Goal: Information Seeking & Learning: Learn about a topic

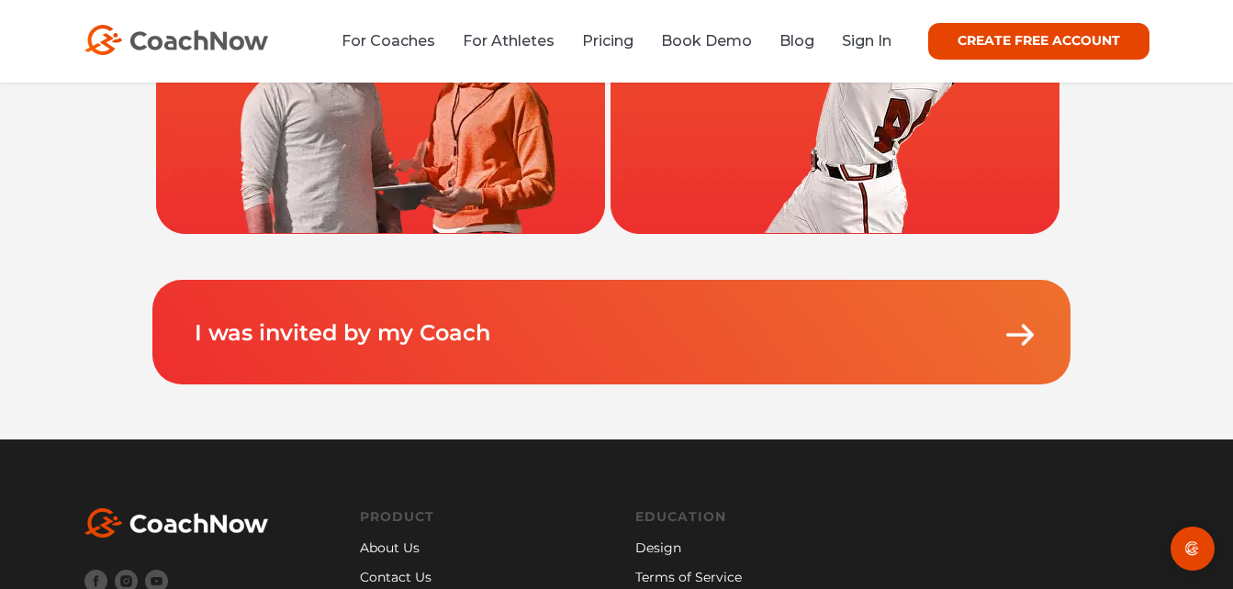
scroll to position [84, 0]
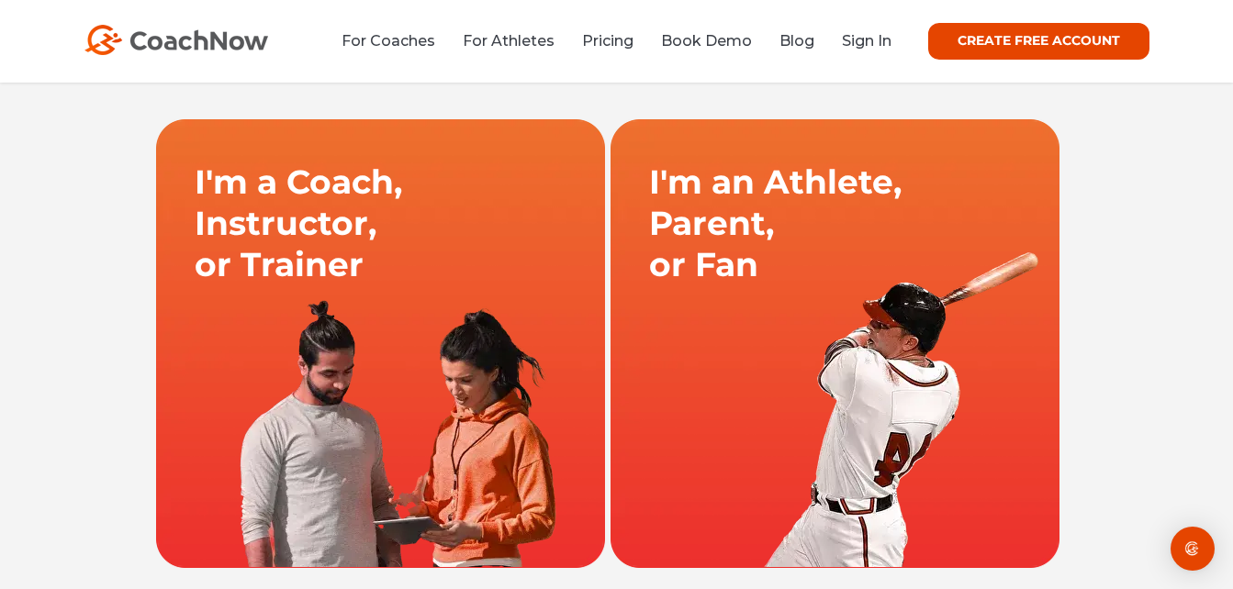
click at [979, 274] on link at bounding box center [835, 343] width 454 height 450
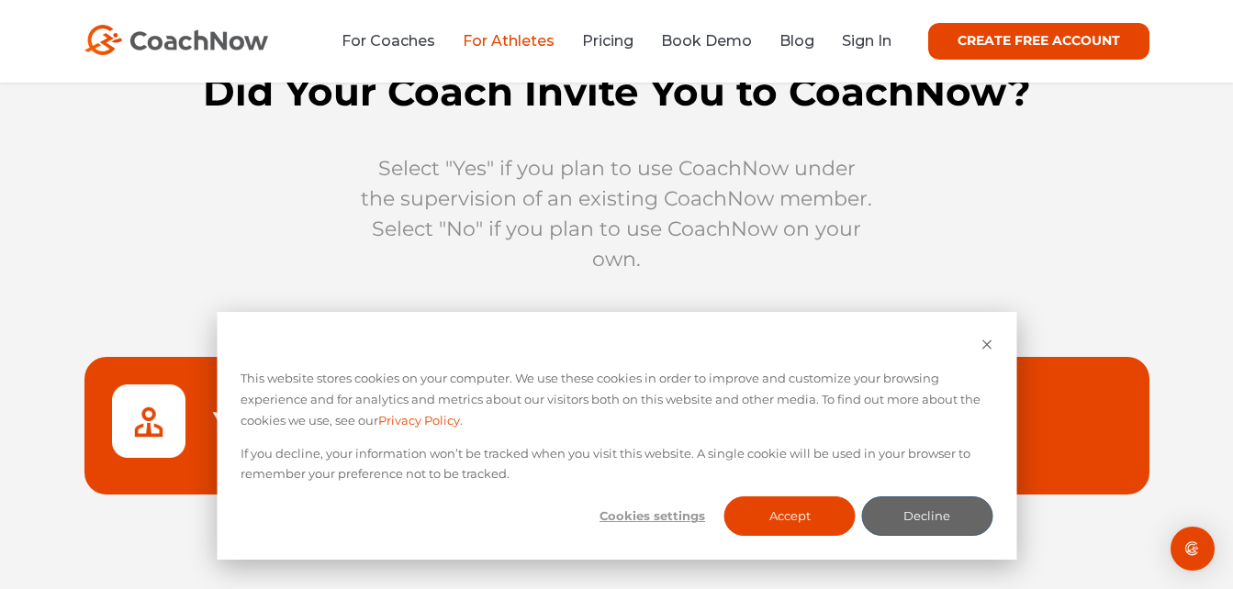
scroll to position [107, 0]
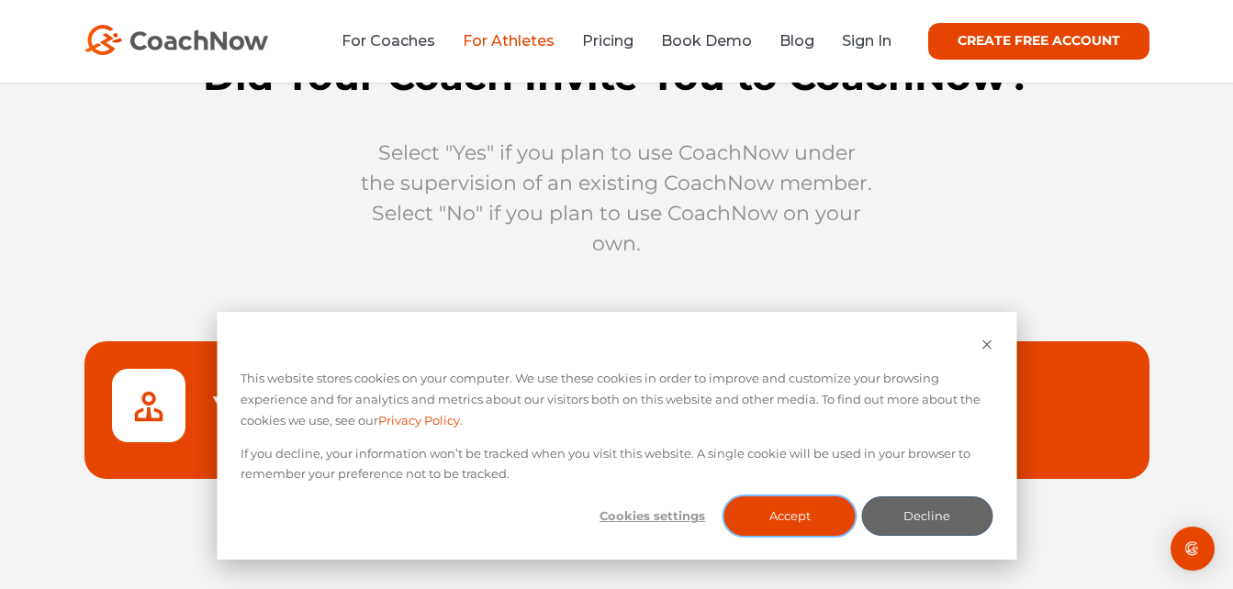
click at [826, 513] on button "Accept" at bounding box center [789, 516] width 131 height 39
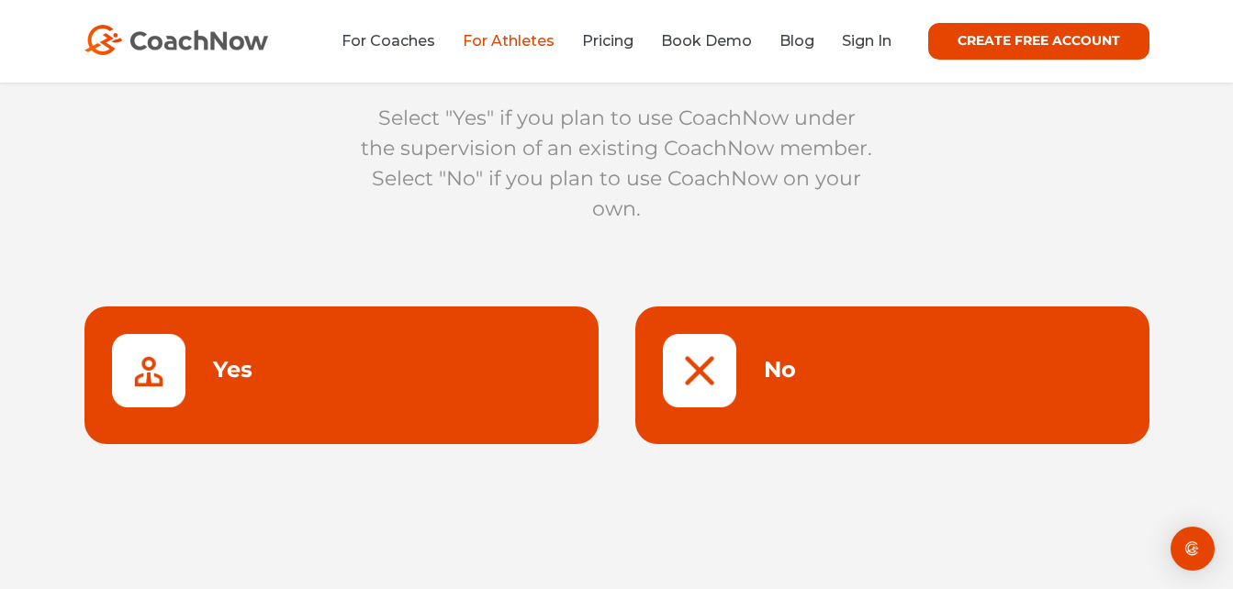
scroll to position [146, 0]
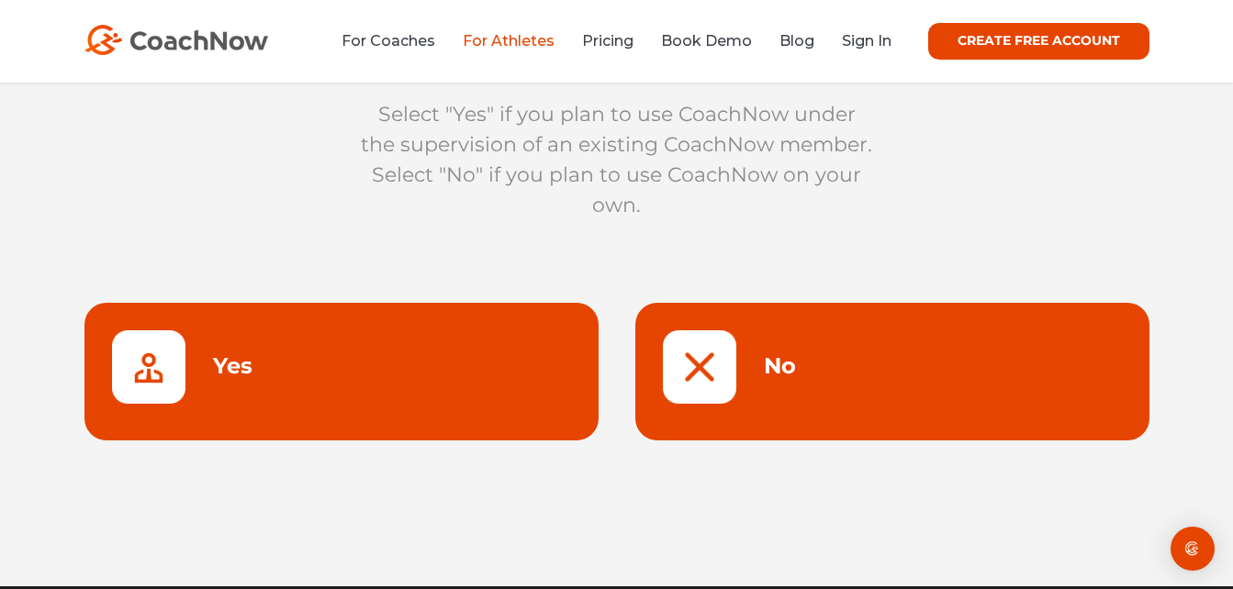
click at [739, 370] on link at bounding box center [892, 372] width 514 height 138
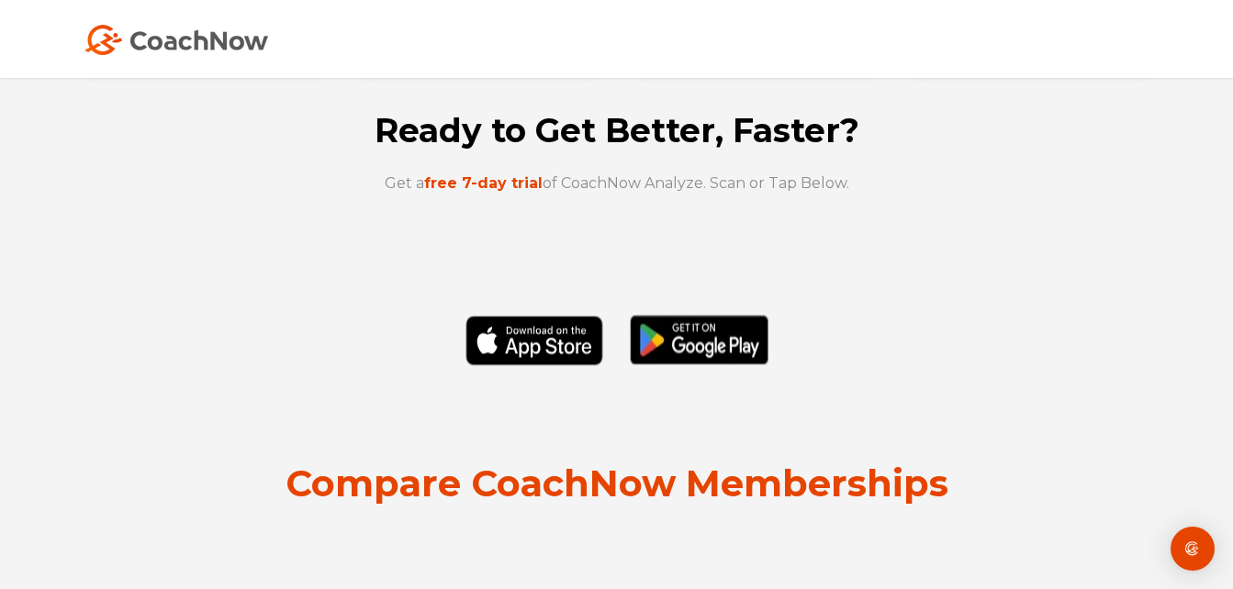
scroll to position [6201, 0]
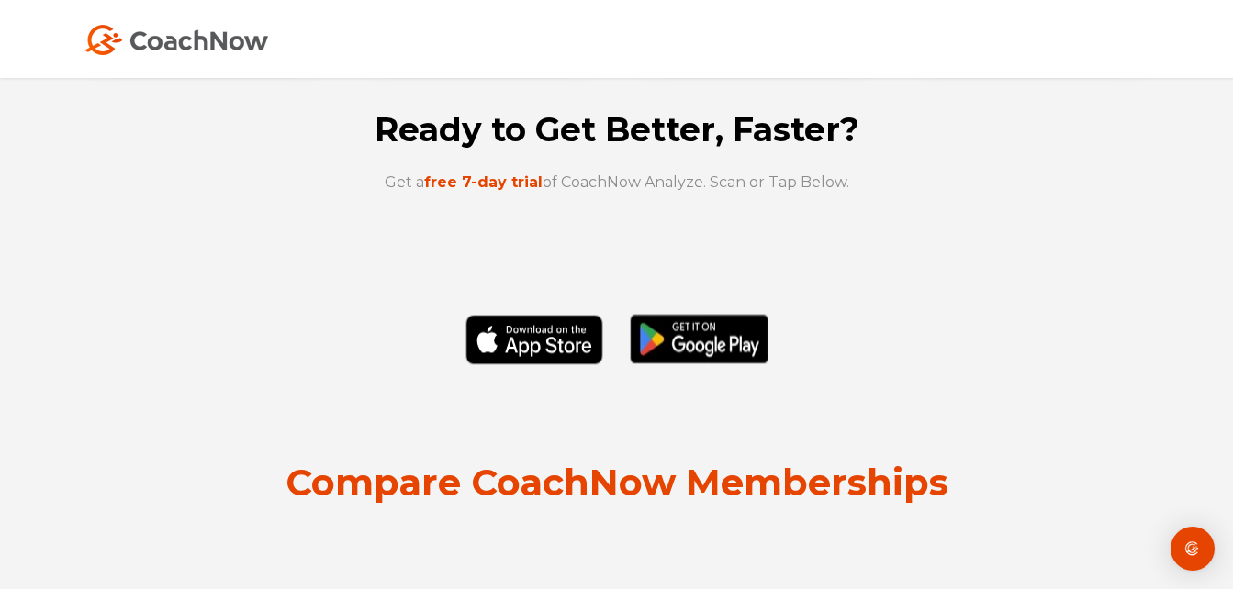
click at [673, 348] on img at bounding box center [616, 360] width 321 height 92
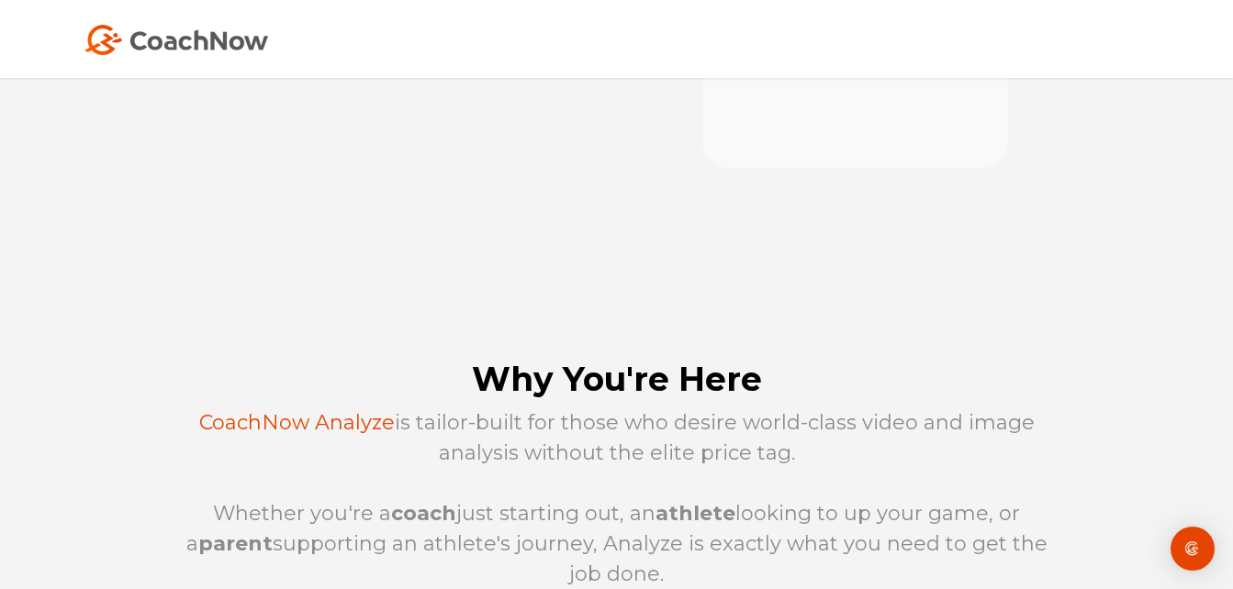
scroll to position [515, 0]
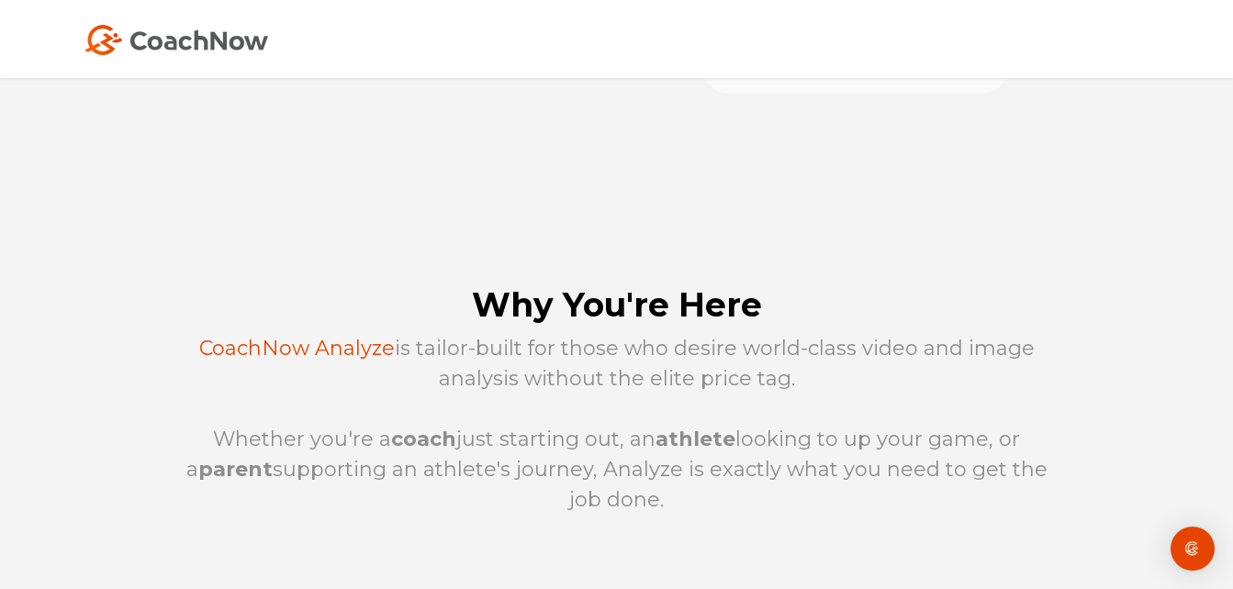
click at [193, 405] on p "CoachNow Analyze is tailor-built for those who desire world-class video and ima…" at bounding box center [616, 424] width 881 height 182
click at [677, 332] on div "Why You're Here CoachNow Analyze is tailor-built for those who desire world-cla…" at bounding box center [616, 399] width 881 height 229
click at [204, 441] on p "CoachNow Analyze is tailor-built for those who desire world-class video and ima…" at bounding box center [616, 424] width 881 height 182
click at [696, 318] on h2 "Why You're Here" at bounding box center [616, 304] width 881 height 39
click at [198, 454] on p "CoachNow Analyze is tailor-built for those who desire world-class video and ima…" at bounding box center [616, 424] width 881 height 182
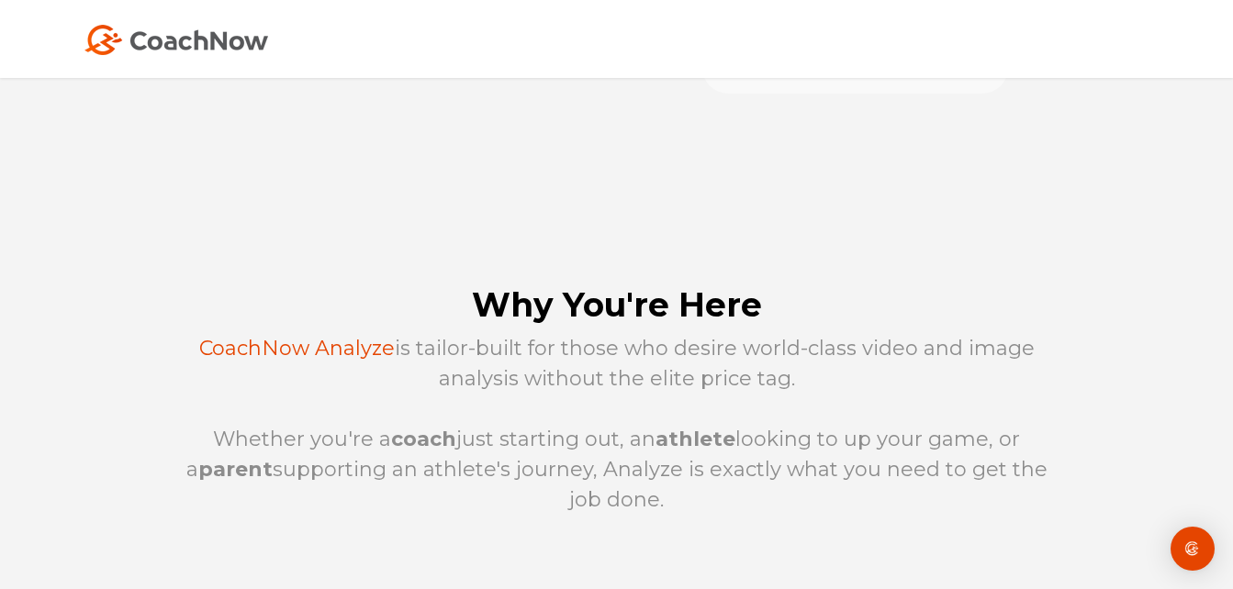
click at [602, 235] on div at bounding box center [616, 400] width 1233 height 395
